Goal: Task Accomplishment & Management: Manage account settings

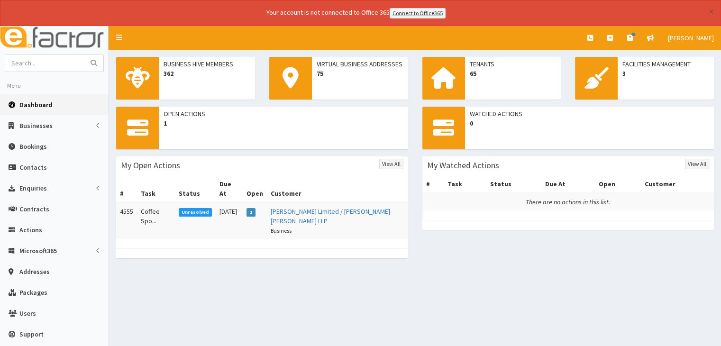
drag, startPoint x: 0, startPoint y: 0, endPoint x: 385, endPoint y: 67, distance: 390.7
click at [365, 123] on div "Open Actions 1 My Open Actions View All # Task Status Due At Open Customer 4555…" at bounding box center [262, 187] width 306 height 161
click at [302, 207] on link "[PERSON_NAME] Limited / [PERSON_NAME] [PERSON_NAME] LLP" at bounding box center [330, 216] width 119 height 18
click at [144, 202] on td "Coffee Spo..." at bounding box center [156, 220] width 38 height 36
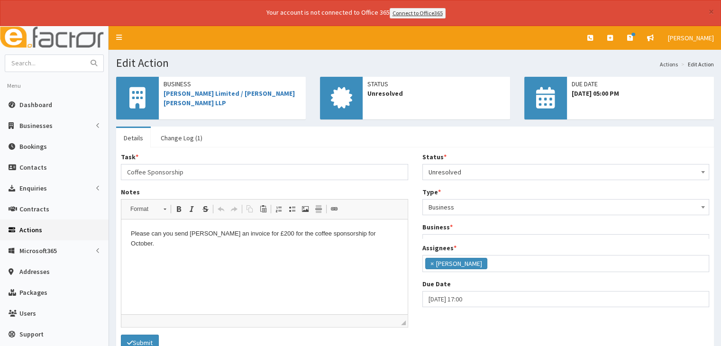
scroll to position [59, 0]
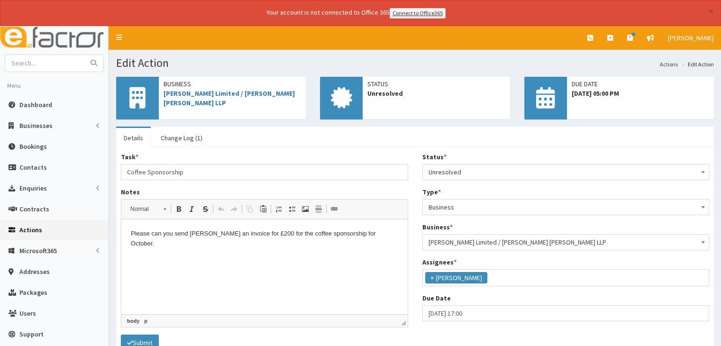
click at [361, 233] on p "Please can you send Carl an invoice for £200 for the coffee sponsorship for Oct…" at bounding box center [264, 239] width 267 height 20
click at [500, 171] on span "Unresolved" at bounding box center [565, 171] width 275 height 13
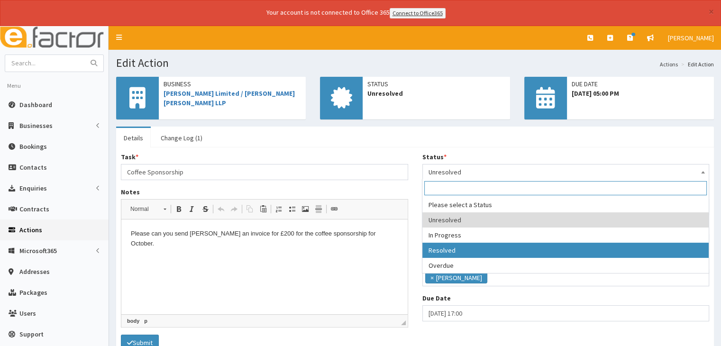
select select "3"
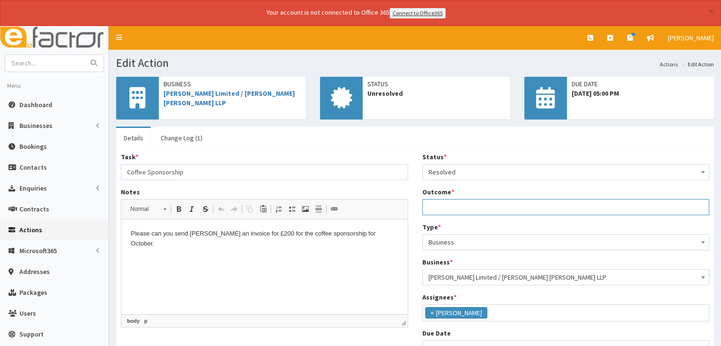
click at [485, 206] on input "Outcome *" at bounding box center [565, 207] width 287 height 16
type input "O"
type input "Invoice sent"
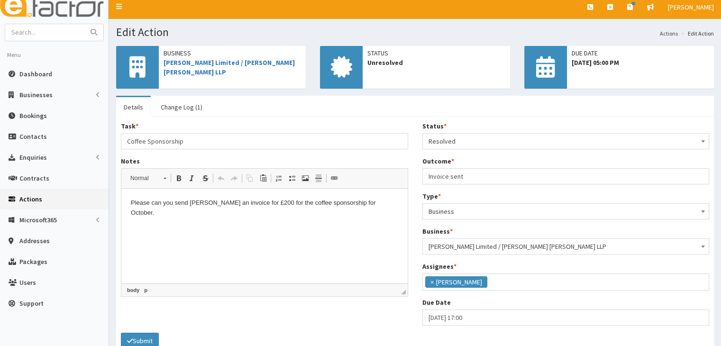
scroll to position [47, 0]
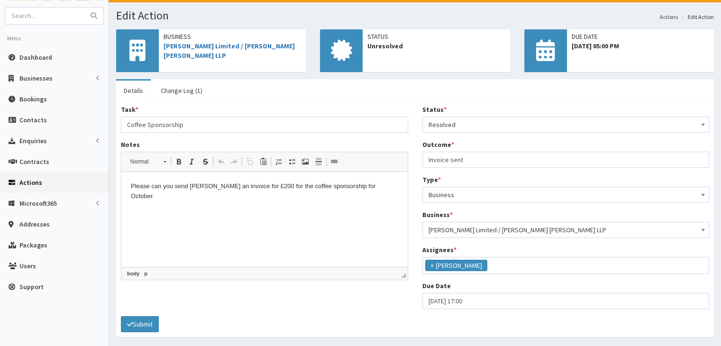
click at [586, 226] on span "[PERSON_NAME] Limited / [PERSON_NAME] [PERSON_NAME] LLP" at bounding box center [565, 229] width 275 height 13
click at [583, 227] on span "[PERSON_NAME] Limited / [PERSON_NAME] [PERSON_NAME] LLP" at bounding box center [565, 229] width 275 height 13
drag, startPoint x: 575, startPoint y: 227, endPoint x: 557, endPoint y: 227, distance: 17.5
click at [557, 227] on span "[PERSON_NAME] Limited / [PERSON_NAME] [PERSON_NAME] LLP" at bounding box center [565, 229] width 275 height 13
click at [144, 325] on button "Submit" at bounding box center [140, 324] width 38 height 16
